Goal: Information Seeking & Learning: Learn about a topic

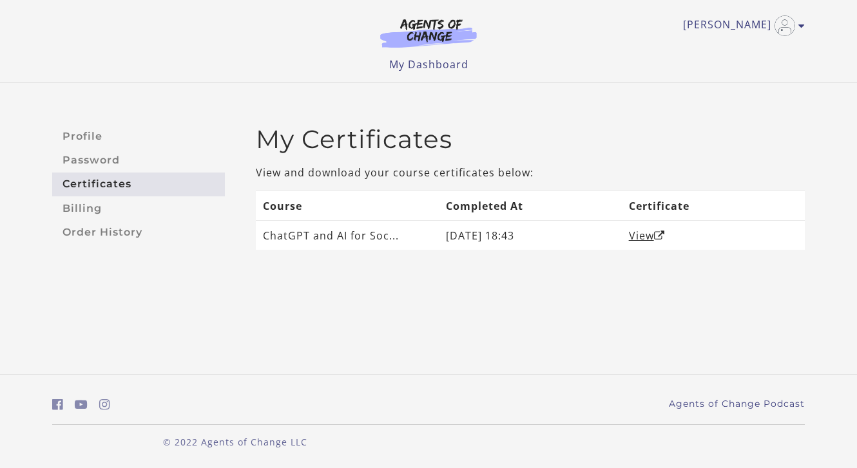
click at [426, 33] on img at bounding box center [428, 33] width 124 height 30
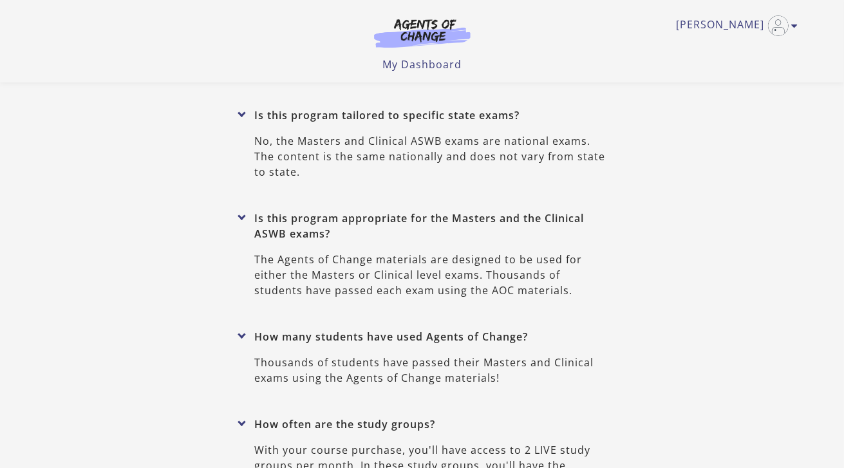
scroll to position [5813, 0]
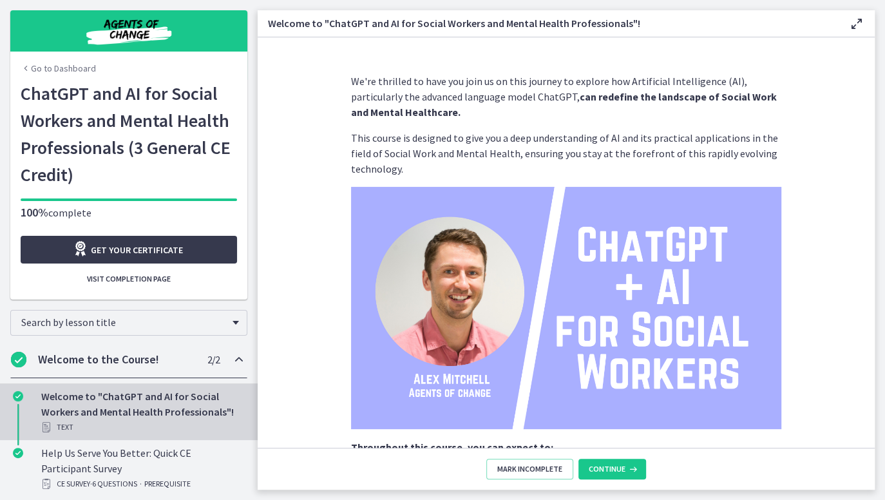
click at [46, 66] on link "Go to Dashboard" at bounding box center [58, 68] width 75 height 13
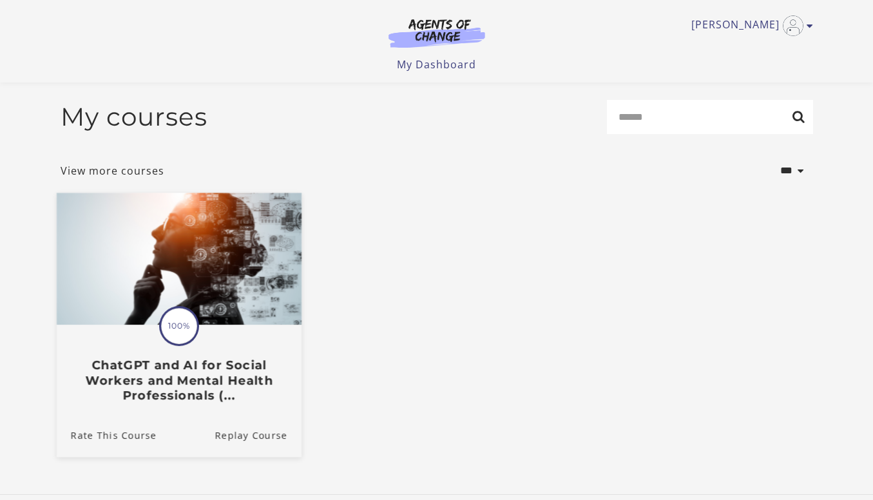
scroll to position [90, 0]
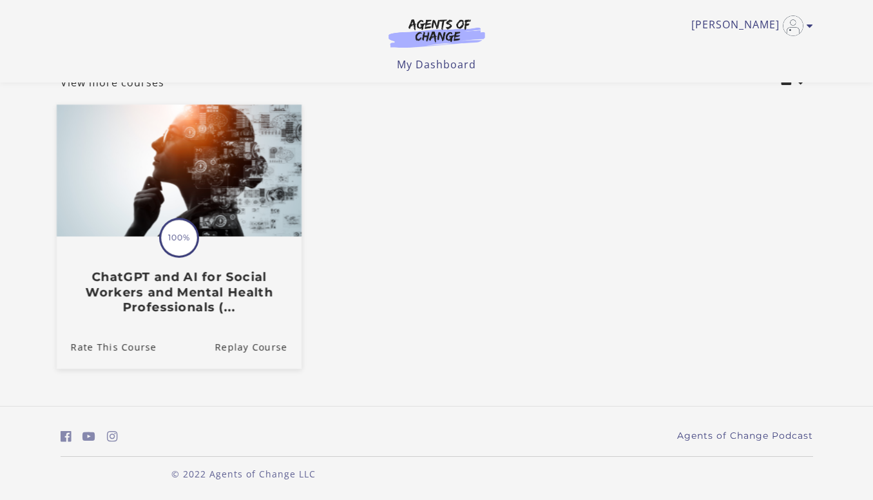
click at [232, 187] on img at bounding box center [178, 171] width 245 height 132
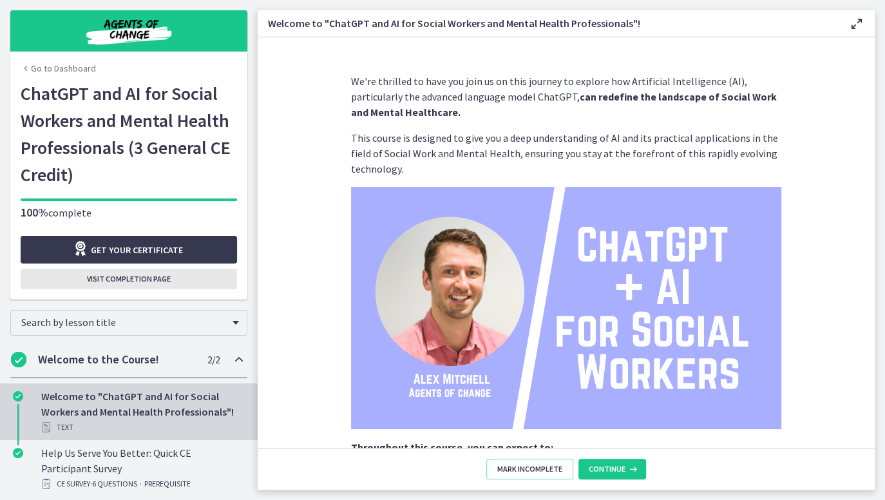
scroll to position [680, 0]
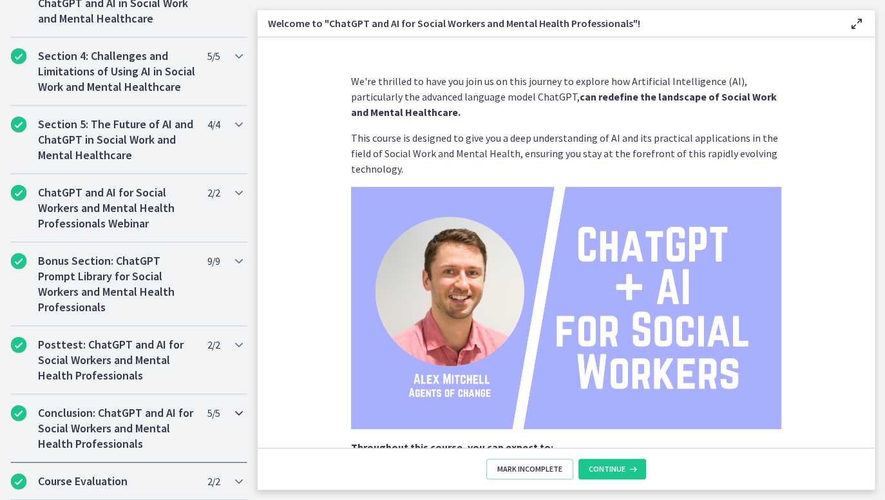
click at [116, 421] on h2 "Conclusion: ChatGPT and AI for Social Workers and Mental Health Professionals" at bounding box center [116, 428] width 157 height 46
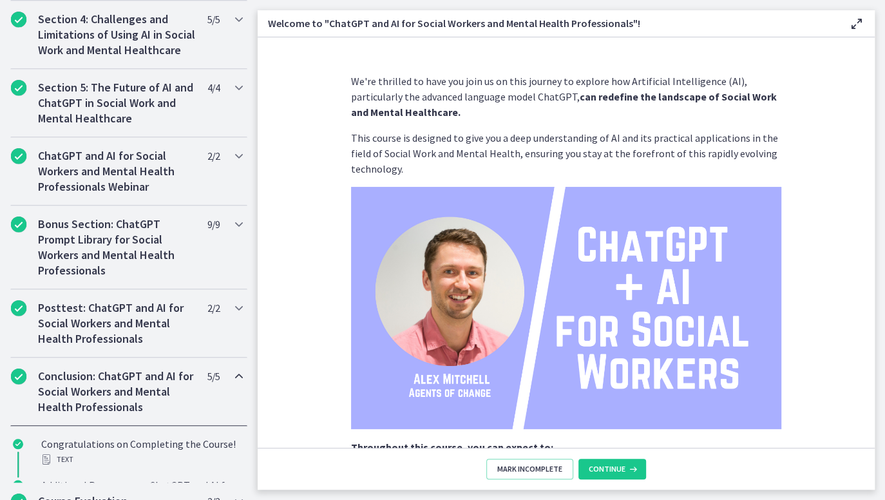
scroll to position [556, 0]
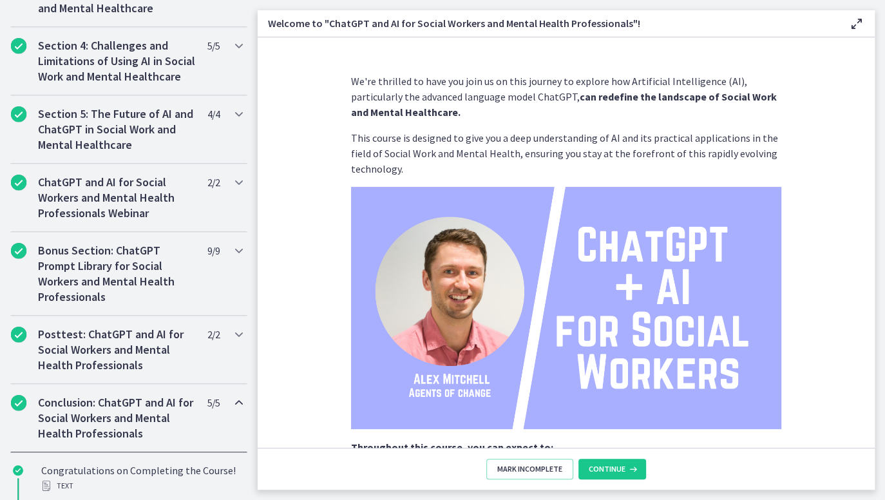
click at [109, 419] on h2 "Conclusion: ChatGPT and AI for Social Workers and Mental Health Professionals" at bounding box center [116, 418] width 157 height 46
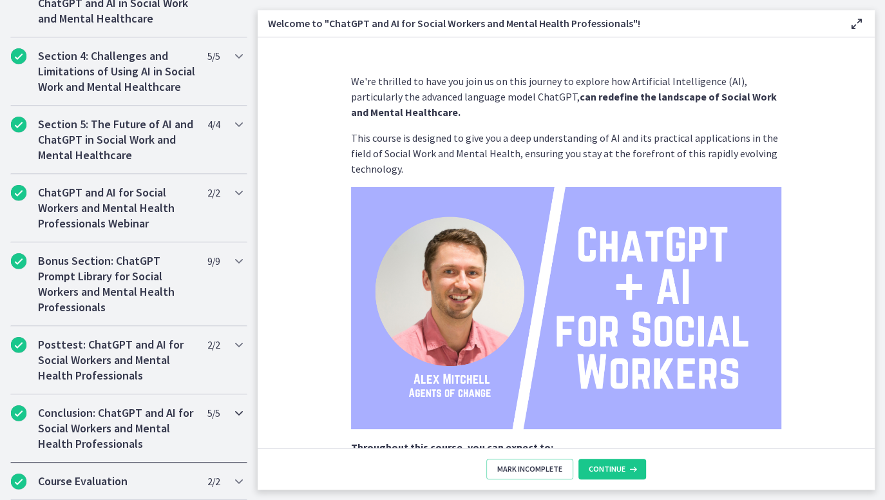
click at [109, 419] on h2 "Conclusion: ChatGPT and AI for Social Workers and Mental Health Professionals" at bounding box center [116, 428] width 157 height 46
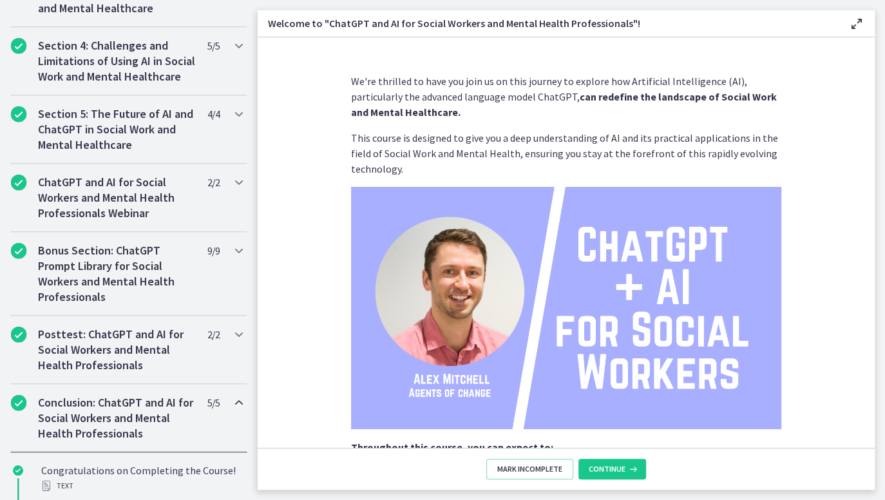
scroll to position [850, 0]
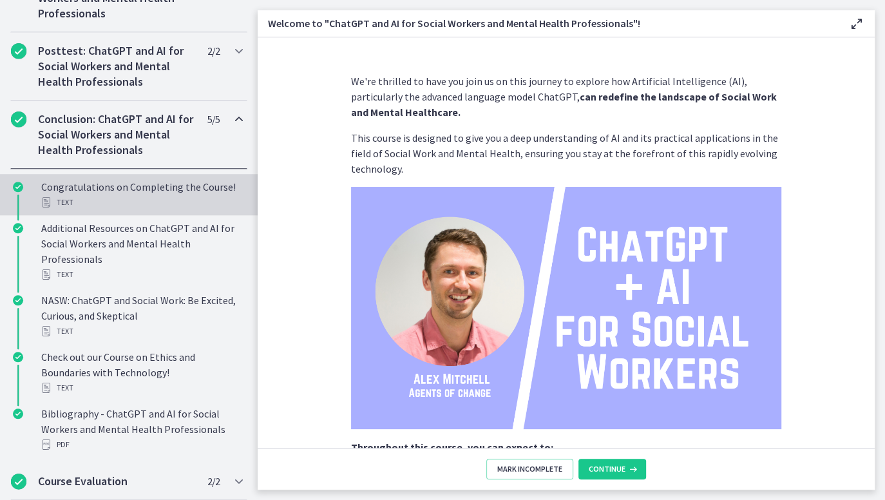
click at [111, 190] on div "Congratulations on Completing the Course! Text" at bounding box center [141, 194] width 201 height 31
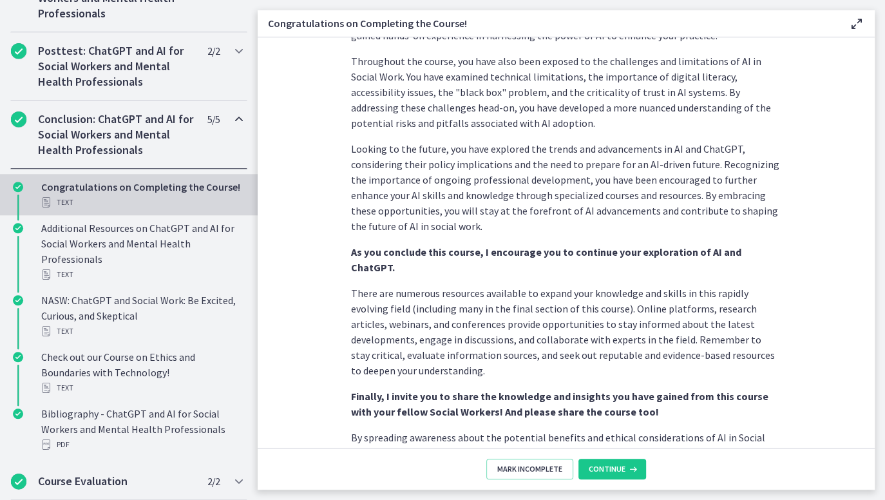
scroll to position [1092, 0]
